Goal: Information Seeking & Learning: Learn about a topic

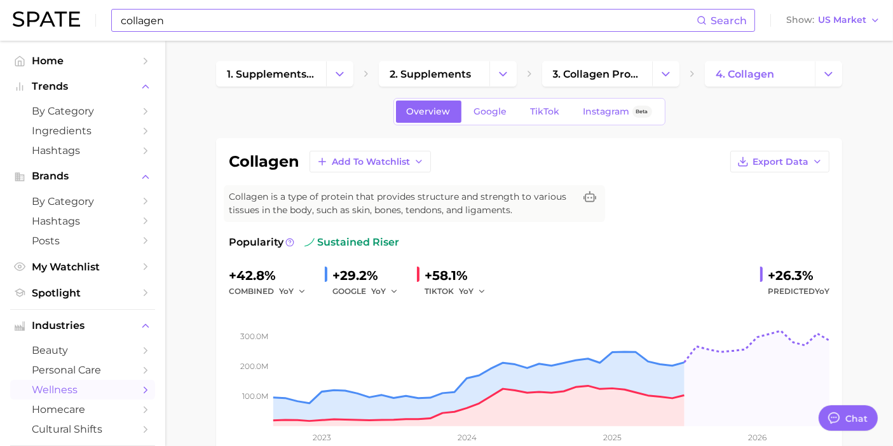
click at [279, 25] on input "collagen" at bounding box center [408, 21] width 577 height 22
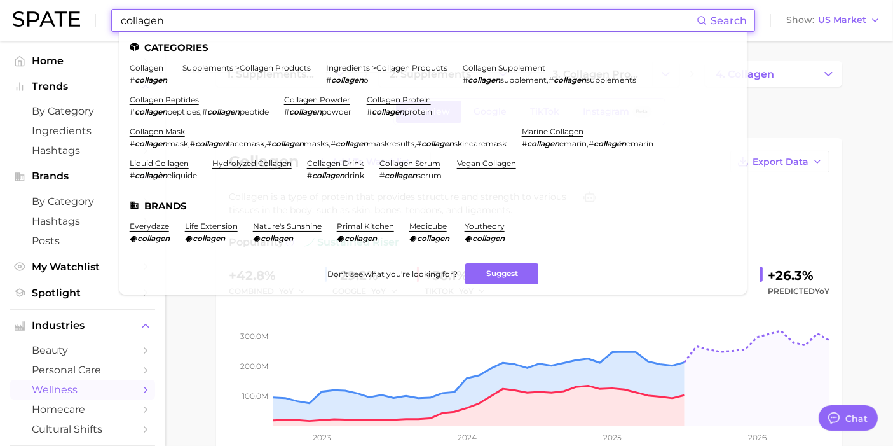
click at [280, 25] on input "collagen" at bounding box center [408, 21] width 577 height 22
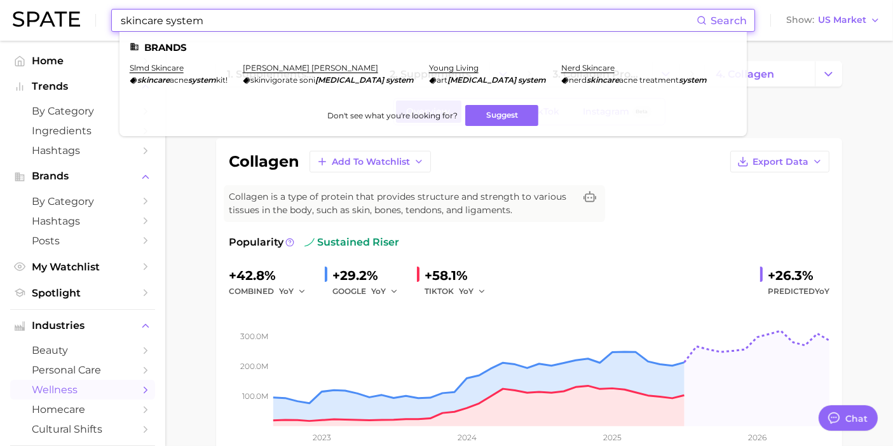
click at [189, 22] on input "skincare system" at bounding box center [408, 21] width 577 height 22
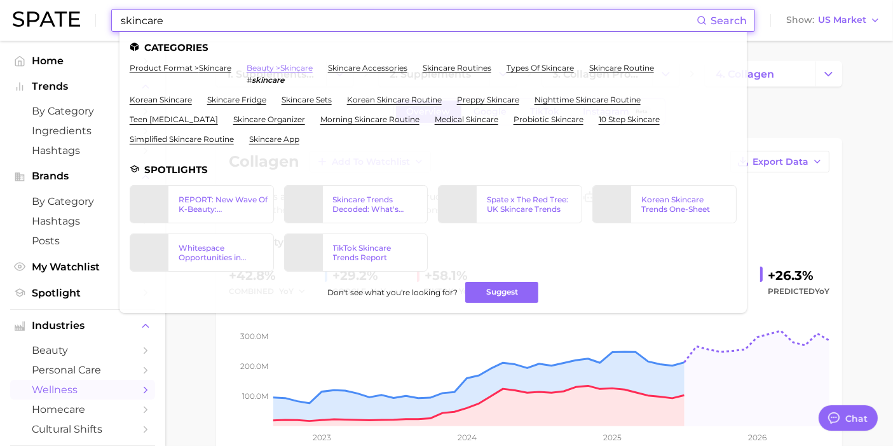
type input "skincare"
click at [270, 66] on link "beauty > skincare" at bounding box center [280, 68] width 66 height 10
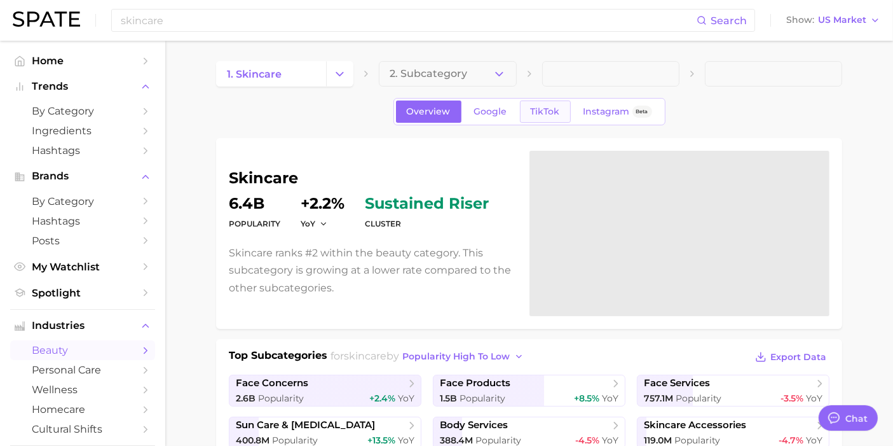
click at [556, 106] on span "TikTok" at bounding box center [545, 111] width 29 height 11
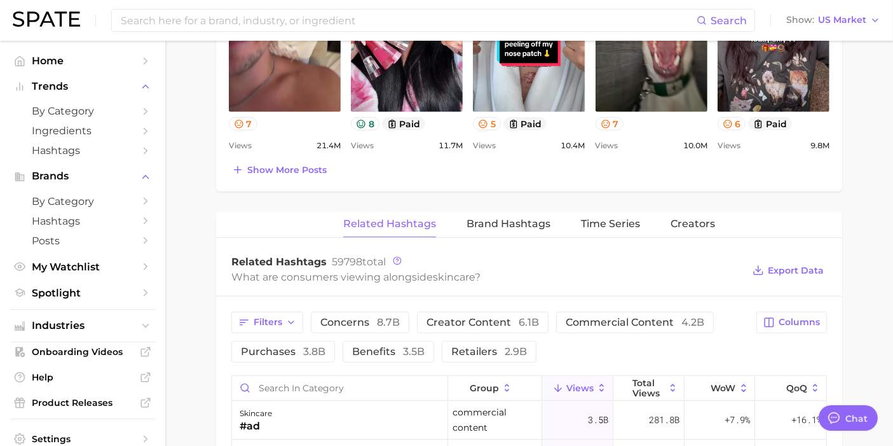
scroll to position [777, 0]
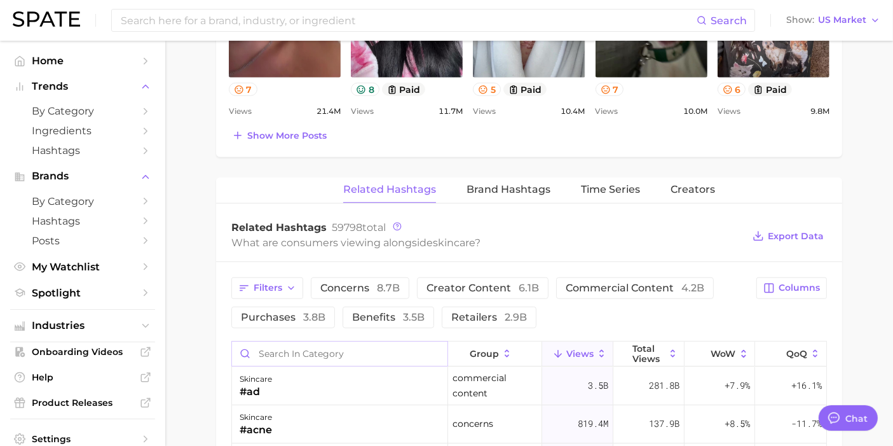
click at [283, 348] on input "Search in category" at bounding box center [340, 353] width 216 height 24
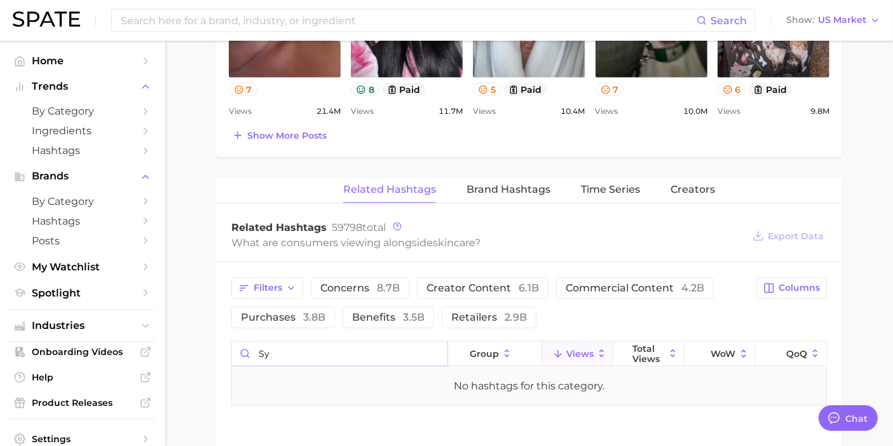
type input "s"
type input "duo"
click at [774, 285] on icon "button" at bounding box center [769, 287] width 11 height 11
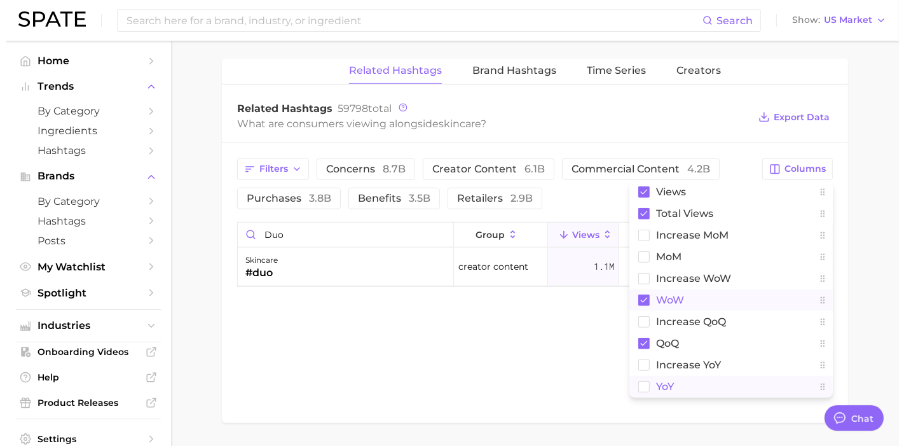
scroll to position [918, 0]
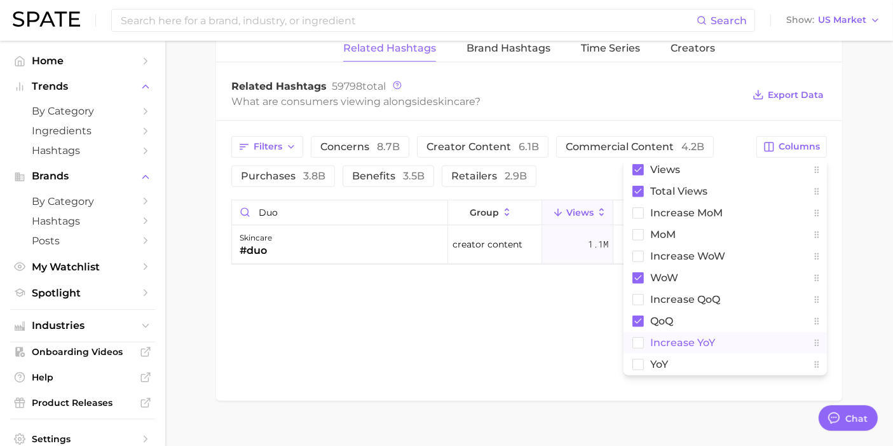
click at [643, 338] on rect at bounding box center [638, 342] width 11 height 11
click at [639, 359] on rect at bounding box center [638, 364] width 11 height 11
click at [639, 320] on rect at bounding box center [638, 320] width 11 height 11
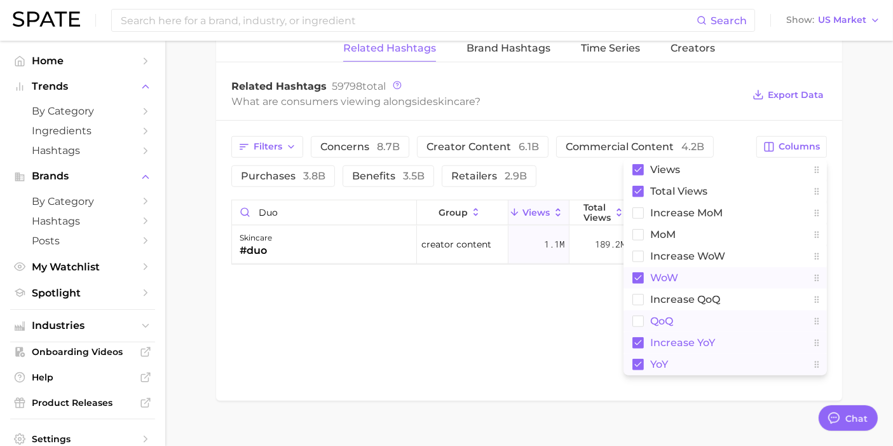
click at [643, 273] on rect at bounding box center [638, 277] width 11 height 11
click at [586, 296] on div "Related Hashtags Brand Hashtags Time Series Creators Related Hashtags 59798 tot…" at bounding box center [529, 218] width 626 height 364
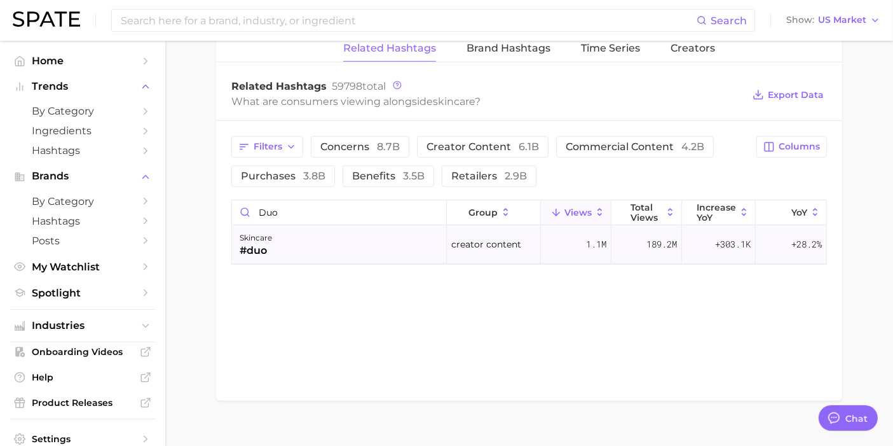
click at [286, 246] on div "skincare #duo" at bounding box center [339, 245] width 215 height 38
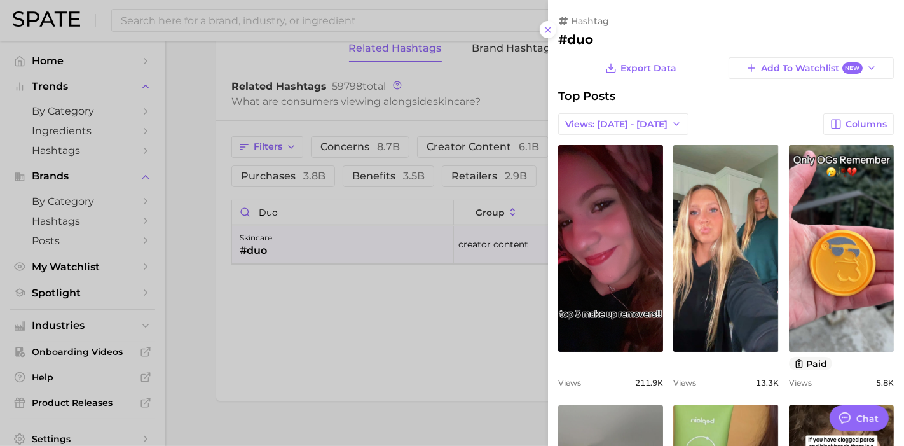
scroll to position [0, 0]
